Goal: Find contact information: Find contact information

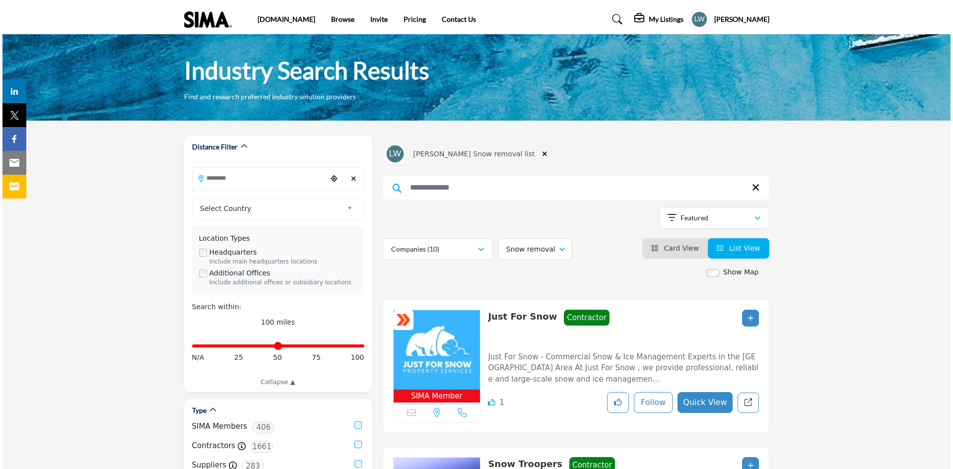
scroll to position [734, 0]
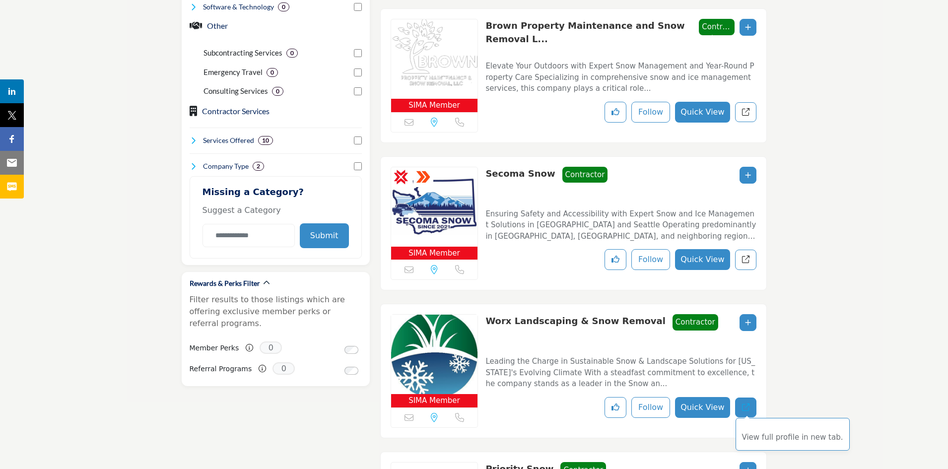
click at [743, 404] on icon "Redirect to listing" at bounding box center [745, 407] width 7 height 7
click at [749, 175] on icon "Add To List" at bounding box center [748, 175] width 6 height 7
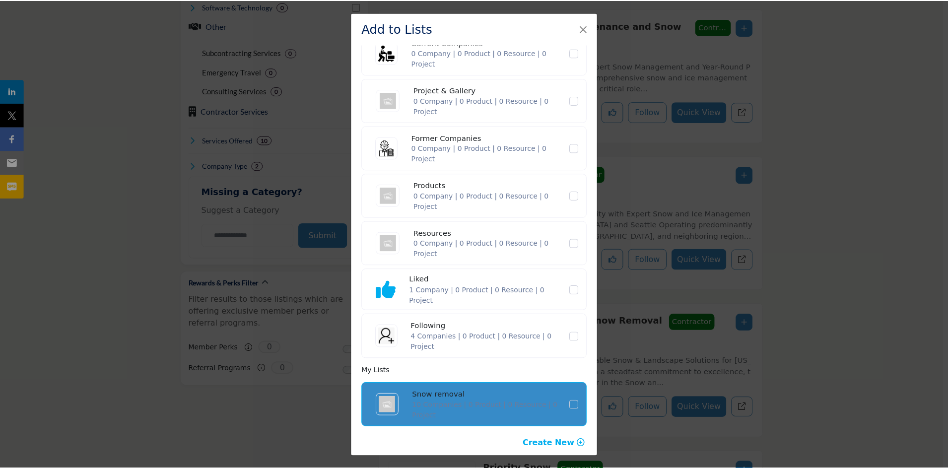
scroll to position [75, 0]
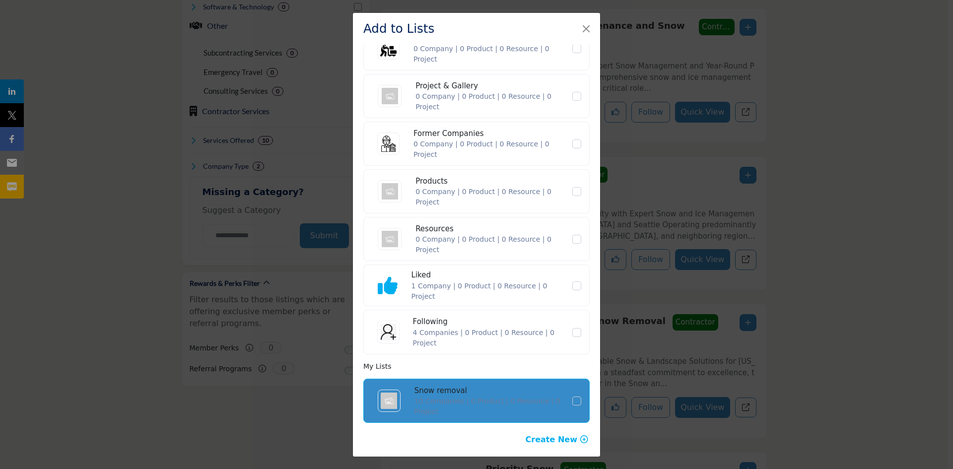
click at [839, 196] on div "Add to Lists Default Lists Current Companies 0 Company | 0 Product | 0 Resource…" at bounding box center [476, 234] width 953 height 469
click at [588, 32] on button "Close" at bounding box center [586, 29] width 14 height 14
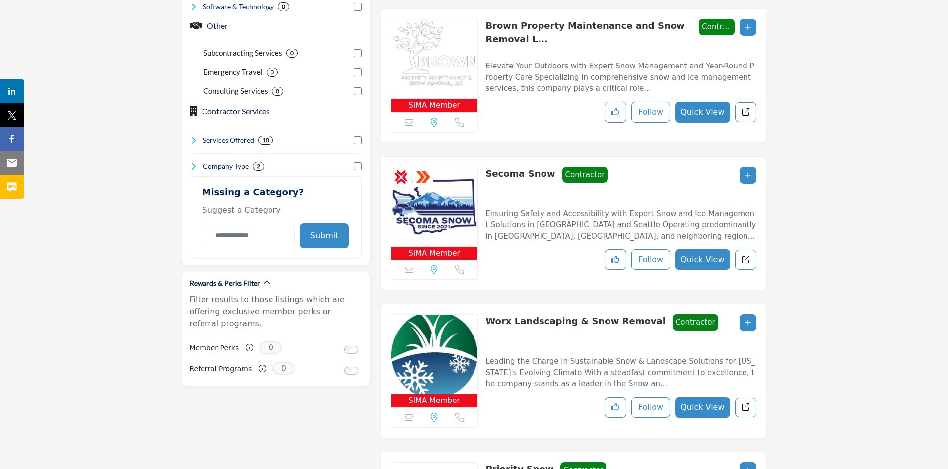
click at [835, 65] on section "Distance Filter" at bounding box center [474, 288] width 948 height 1802
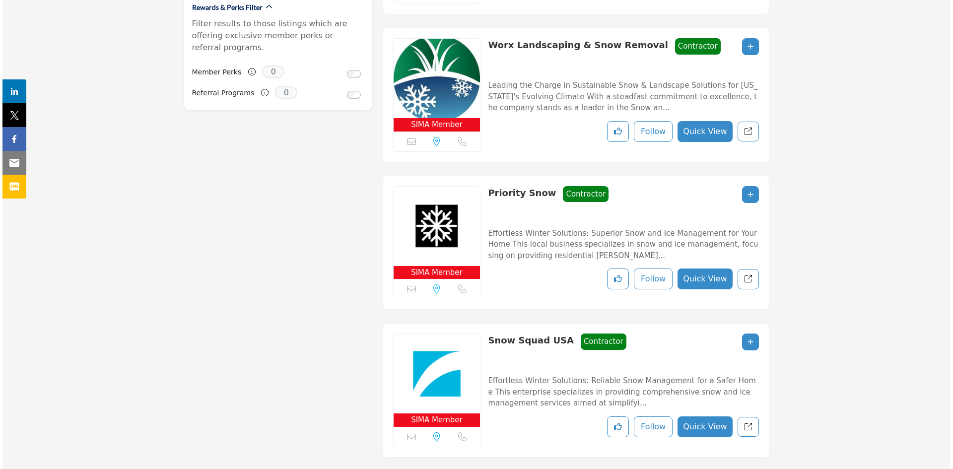
scroll to position [1012, 0]
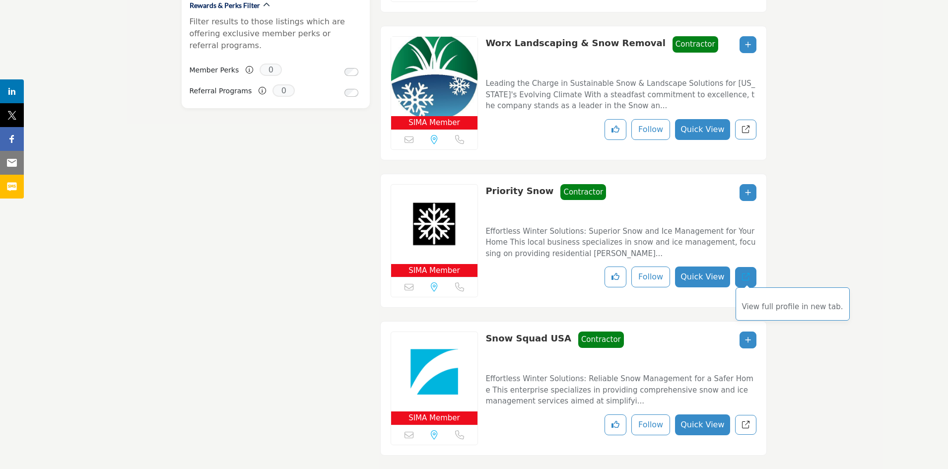
click at [750, 274] on link "View full profile in new tab." at bounding box center [745, 277] width 21 height 20
click at [746, 191] on icon "Add To List" at bounding box center [748, 192] width 6 height 7
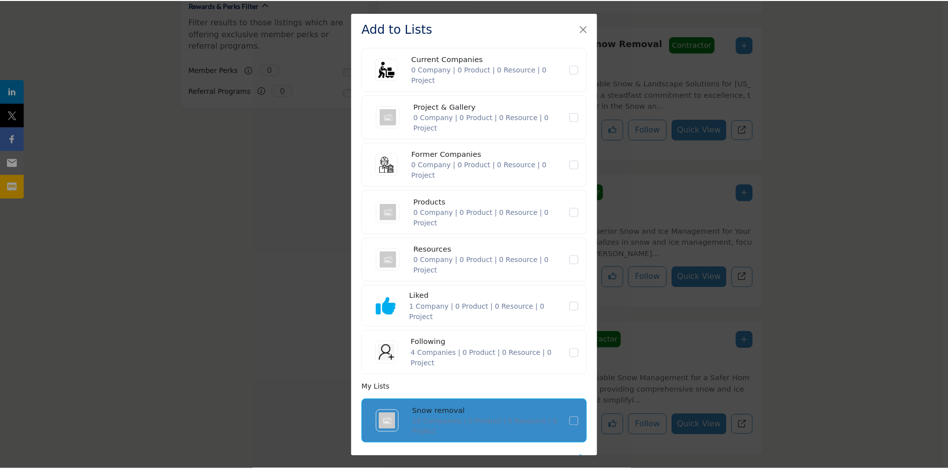
scroll to position [75, 0]
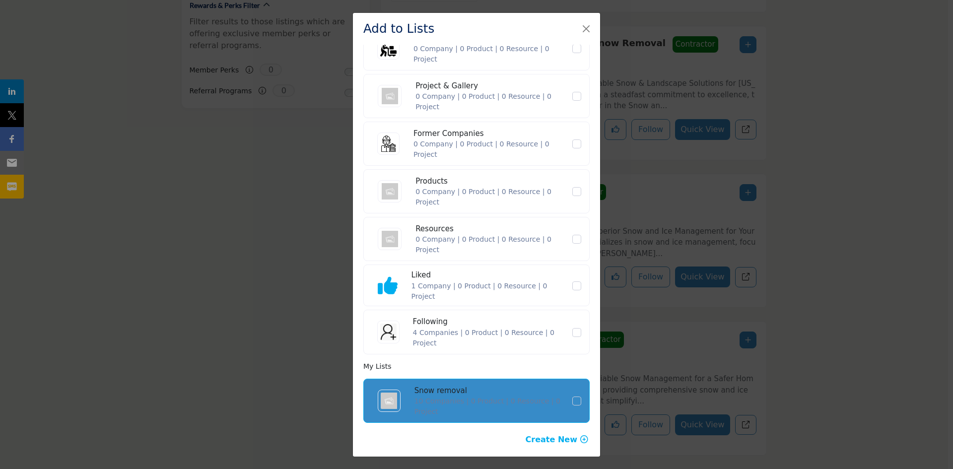
click at [462, 390] on div "Snow removal" at bounding box center [492, 390] width 157 height 11
click at [884, 241] on div "Add to Lists Default Lists Current Companies 0 Company | 0 Product | 0 Resource…" at bounding box center [476, 234] width 953 height 469
click at [588, 30] on button "Close" at bounding box center [586, 29] width 14 height 14
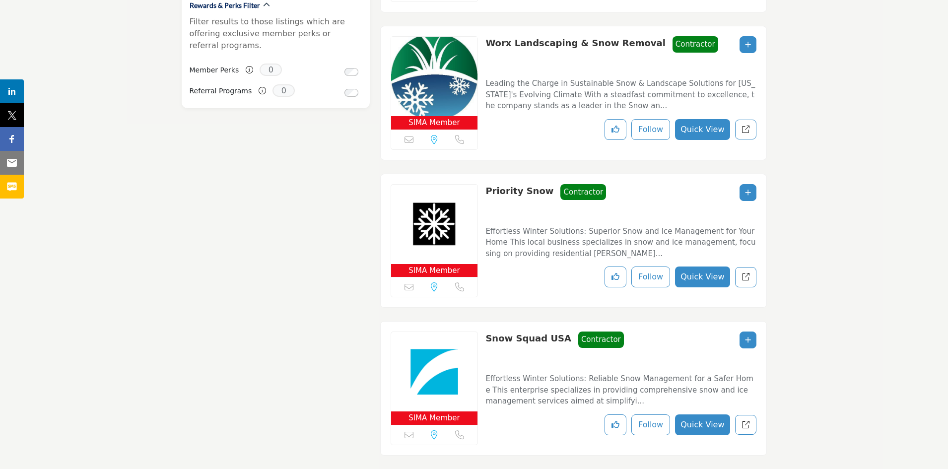
drag, startPoint x: 545, startPoint y: 188, endPoint x: 488, endPoint y: 182, distance: 56.9
click at [488, 184] on div "Priority Snow Contractor Contractor" at bounding box center [545, 200] width 121 height 33
copy link "Priority Snow"
drag, startPoint x: 147, startPoint y: 147, endPoint x: 147, endPoint y: 140, distance: 6.5
click at [147, 147] on section "Distance Filter" at bounding box center [474, 10] width 948 height 1802
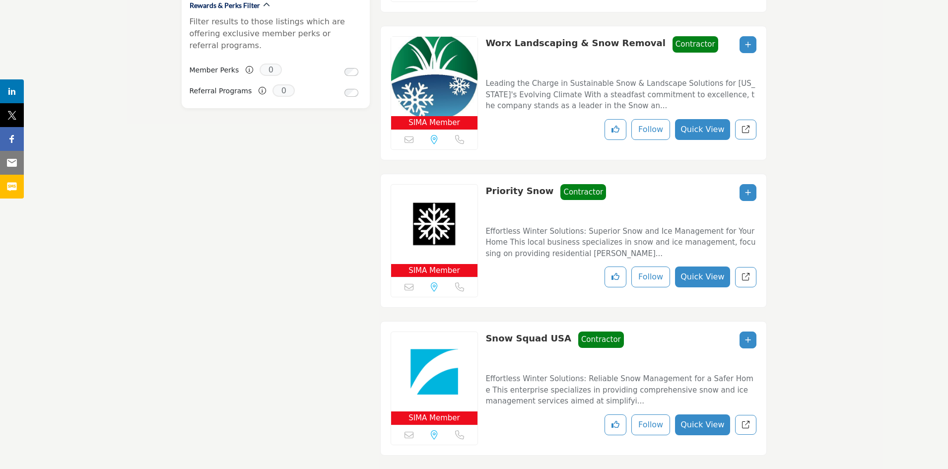
click at [719, 418] on button "Quick View" at bounding box center [702, 424] width 55 height 21
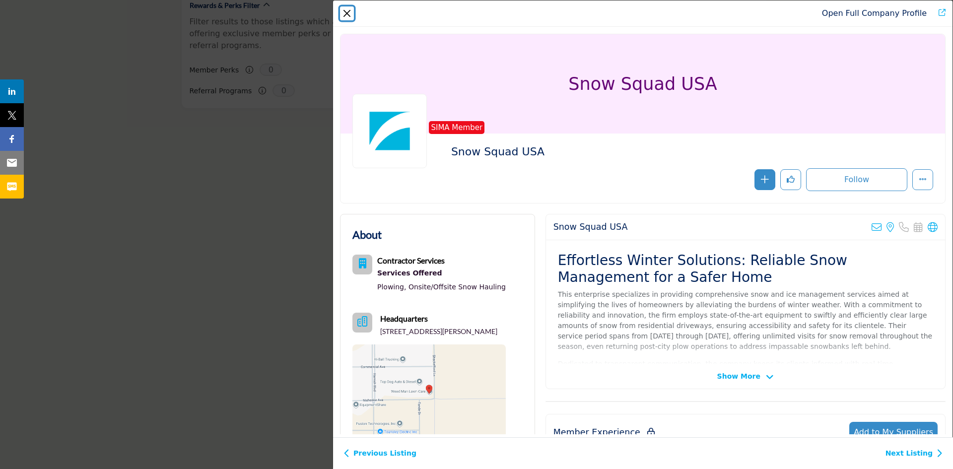
click at [348, 11] on button "Close" at bounding box center [347, 13] width 14 height 14
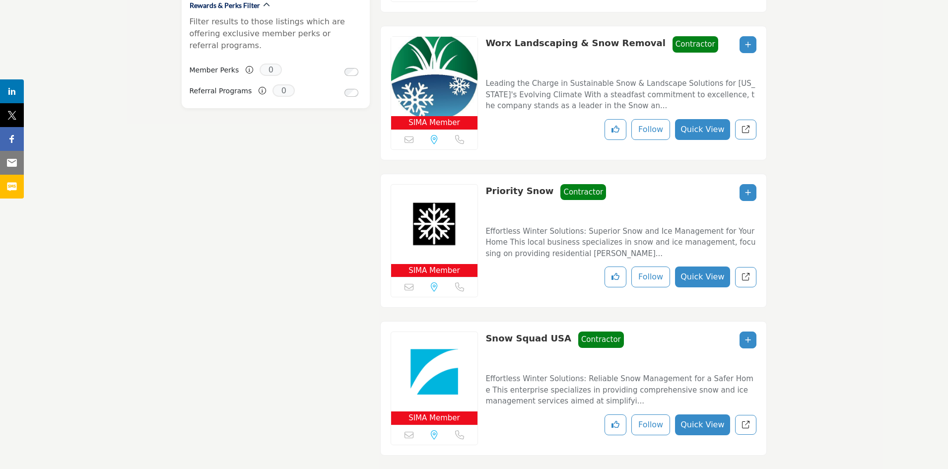
drag, startPoint x: 561, startPoint y: 334, endPoint x: 484, endPoint y: 333, distance: 76.4
click at [484, 333] on div "SIMA Member Sorry, but this listing is on a subscription plan which does not al…" at bounding box center [573, 388] width 387 height 135
copy div "Snow Squad USA"
click at [108, 40] on section "Distance Filter" at bounding box center [474, 10] width 948 height 1802
click at [743, 422] on icon "Redirect to listing" at bounding box center [745, 424] width 7 height 7
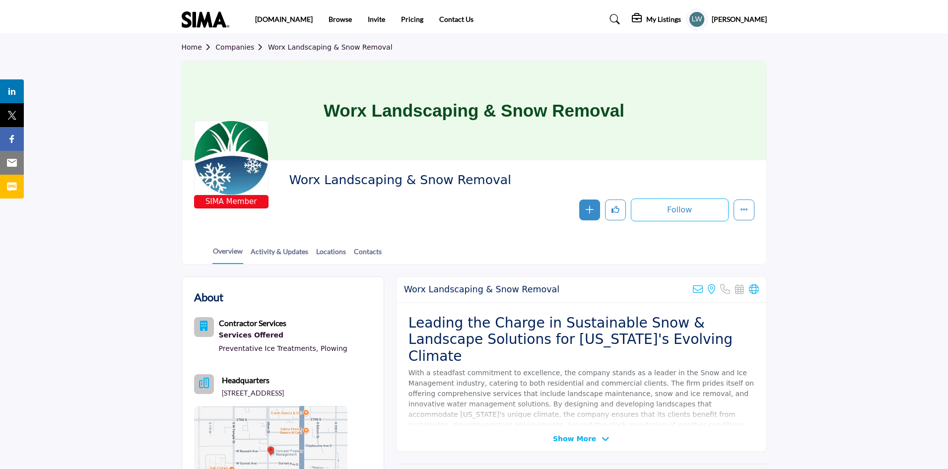
click at [498, 179] on span "Worx Landscaping & Snow Removal" at bounding box center [401, 180] width 224 height 16
drag, startPoint x: 497, startPoint y: 179, endPoint x: 294, endPoint y: 181, distance: 203.5
click at [294, 181] on span "Worx Landscaping & Snow Removal" at bounding box center [401, 180] width 224 height 16
copy span "Worx Landscaping & Snow Removal"
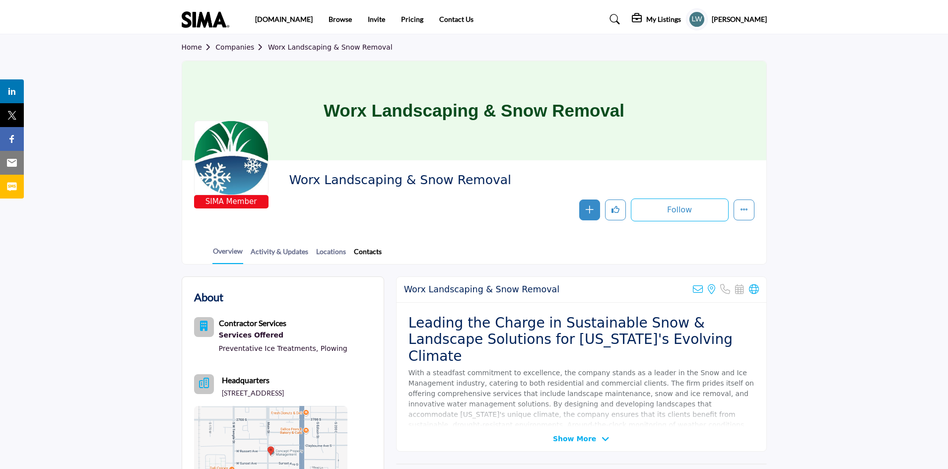
click at [370, 251] on link "Contacts" at bounding box center [367, 254] width 29 height 17
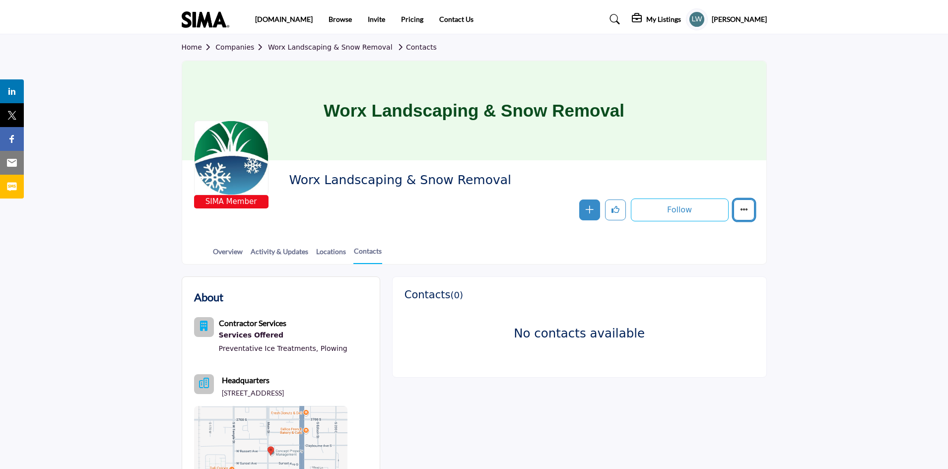
click at [744, 212] on icon "More details" at bounding box center [744, 209] width 8 height 8
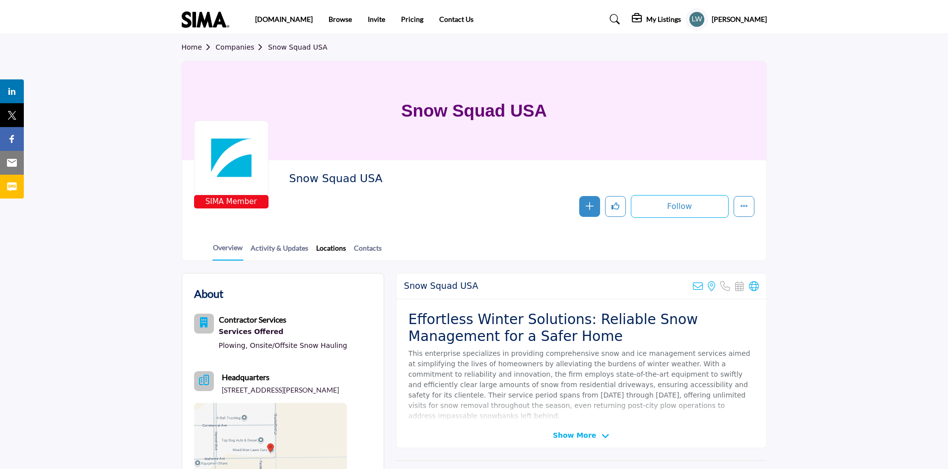
click at [341, 248] on link "Locations" at bounding box center [331, 251] width 31 height 17
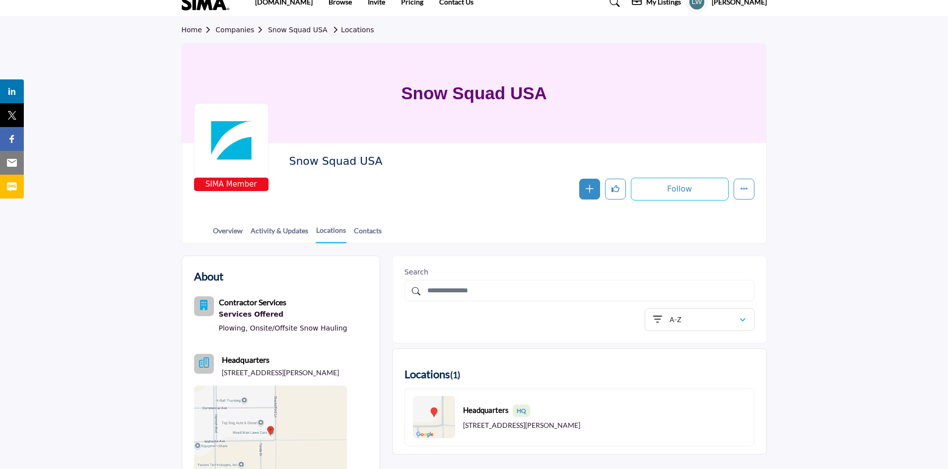
scroll to position [10, 0]
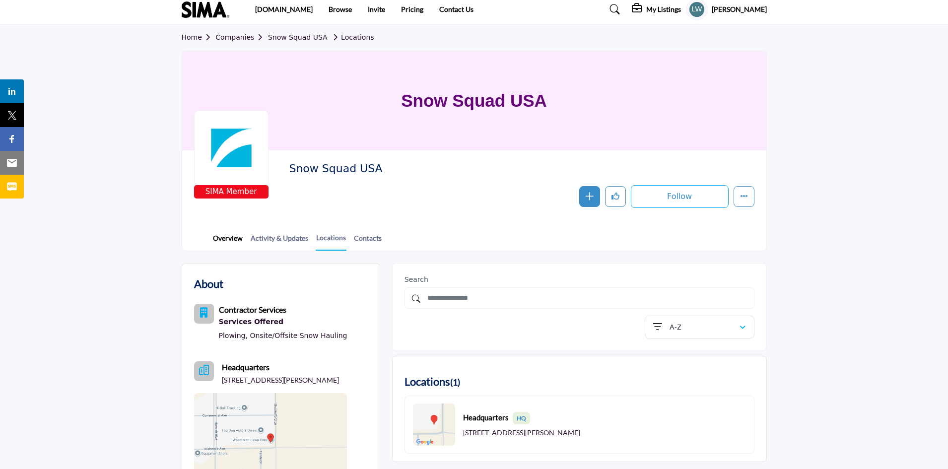
click at [232, 240] on link "Overview" at bounding box center [227, 241] width 31 height 17
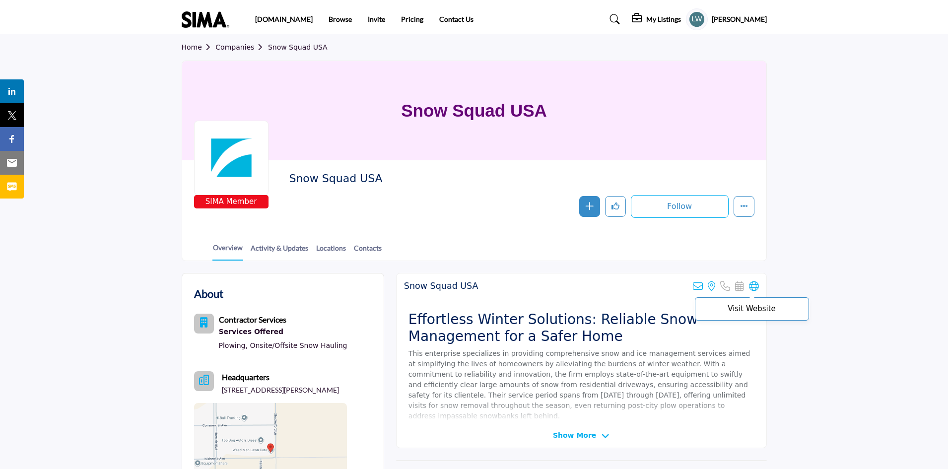
click at [755, 286] on icon at bounding box center [754, 286] width 10 height 10
click at [359, 245] on link "Contacts" at bounding box center [367, 251] width 29 height 17
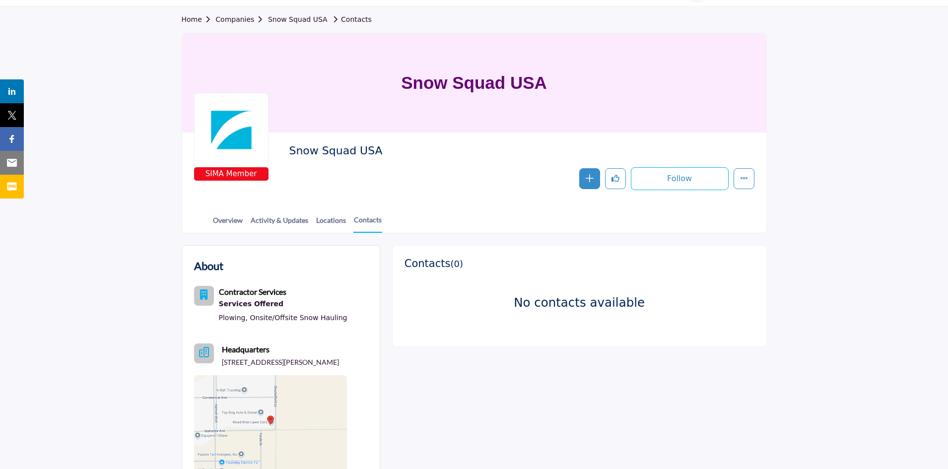
scroll to position [26, 0]
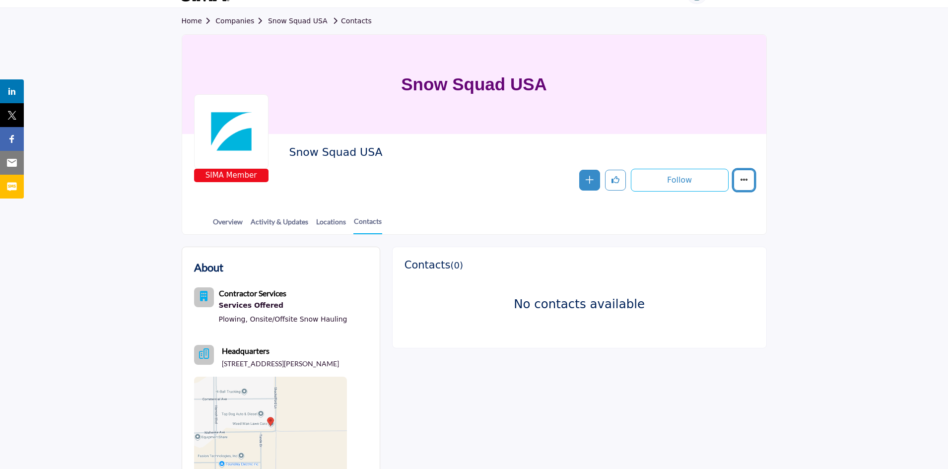
click at [748, 183] on icon "More details" at bounding box center [744, 180] width 8 height 8
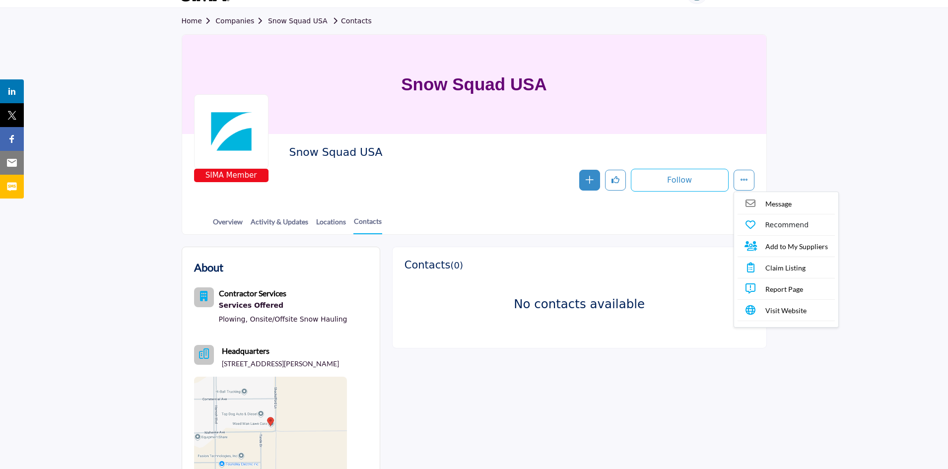
click at [792, 310] on span "Visit Website" at bounding box center [785, 310] width 41 height 10
